Goal: Complete application form

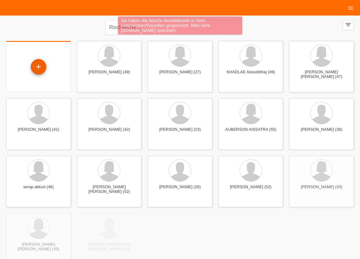
click at [39, 69] on div "+" at bounding box center [39, 67] width 16 height 16
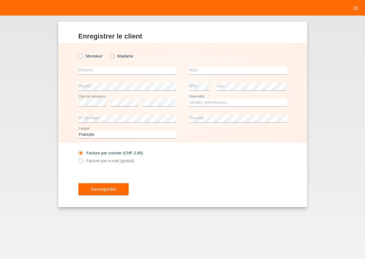
click at [109, 53] on icon at bounding box center [109, 53] width 0 height 0
click at [111, 57] on input "Madame" at bounding box center [112, 56] width 4 height 4
radio input "true"
click at [109, 69] on input "text" at bounding box center [127, 71] width 98 height 8
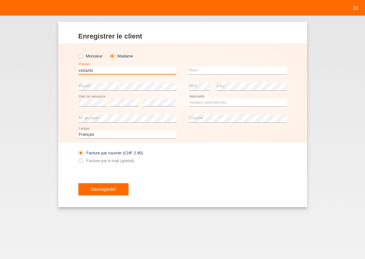
type input "HANAN"
type input "BENYERMAK EL AMRANI"
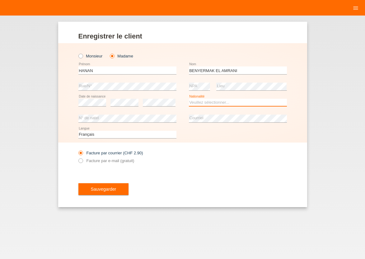
click at [189, 99] on select "Veuillez sélectionner... Suisse Allemagne Autriche Liechtenstein ------------ A…" at bounding box center [238, 102] width 98 height 7
click at [196, 102] on select "Veuillez sélectionner... Suisse Allemagne Autriche Liechtenstein ------------ A…" at bounding box center [238, 102] width 98 height 7
click at [189, 99] on select "Veuillez sélectionner... Suisse Allemagne Autriche Liechtenstein ------------ A…" at bounding box center [238, 102] width 98 height 7
select select "ES"
click at [0, 0] on option "Espagne" at bounding box center [0, 0] width 0 height 0
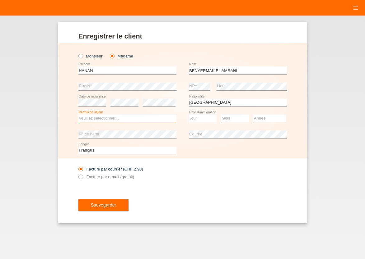
click at [78, 115] on select "Veuillez sélectionner... C B B - Statut de réfugié Autre" at bounding box center [127, 118] width 98 height 7
select select "B"
click at [0, 0] on option "B" at bounding box center [0, 0] width 0 height 0
click at [189, 115] on select "Jour 01 02 03 04 05 06 07 08 09 10 11" at bounding box center [203, 118] width 28 height 7
select select "01"
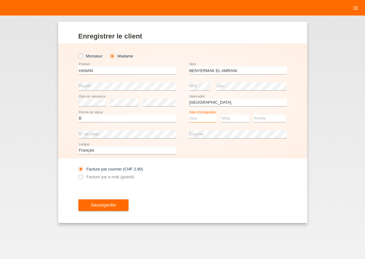
click at [0, 0] on option "01" at bounding box center [0, 0] width 0 height 0
click at [221, 115] on select "Mois 01 02 03 04 05 06 07 08 09 10 11" at bounding box center [235, 118] width 28 height 7
select select "04"
click at [0, 0] on option "04" at bounding box center [0, 0] width 0 height 0
select select "2021"
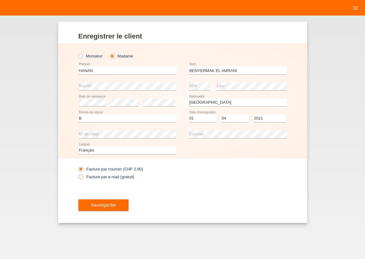
click at [77, 174] on icon at bounding box center [77, 174] width 0 height 0
click at [81, 179] on input "Facture par e-mail (gratuit)" at bounding box center [80, 179] width 4 height 8
radio input "true"
click at [101, 204] on span "Sauvegarder" at bounding box center [104, 205] width 26 height 5
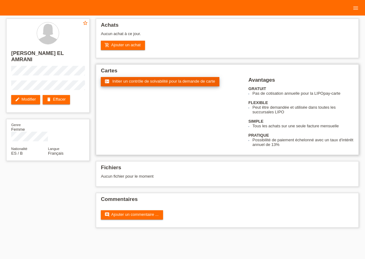
click at [132, 83] on span "Initier un contrôle de solvabilité pour la demande de carte" at bounding box center [163, 81] width 103 height 5
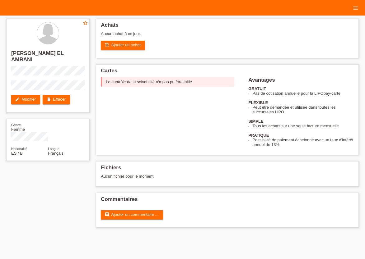
click at [185, 234] on html "Clients 17 Achats Demandes de cartes Courriel Support close" at bounding box center [182, 117] width 365 height 234
